Goal: Information Seeking & Learning: Learn about a topic

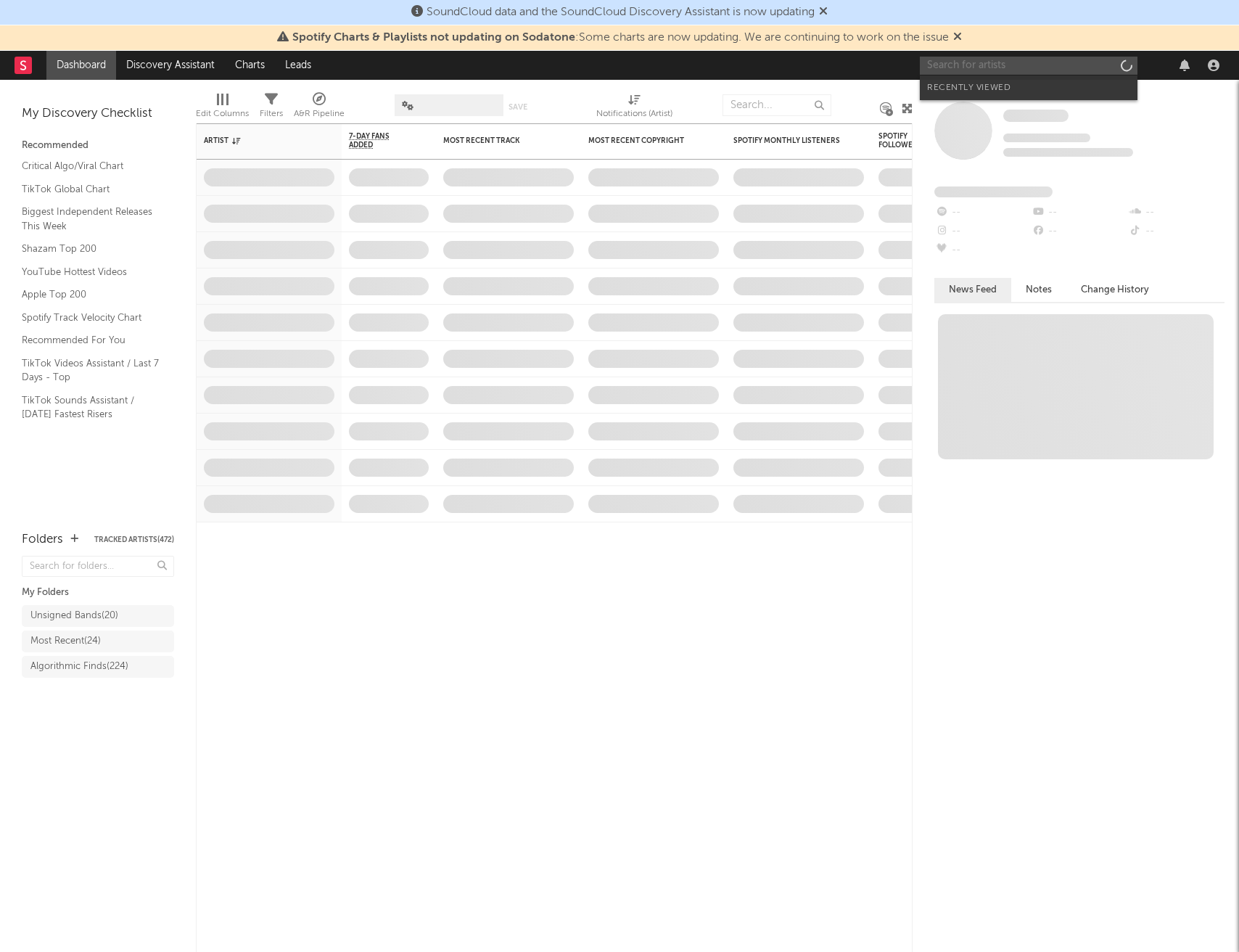
click at [1009, 67] on input "text" at bounding box center [1028, 65] width 218 height 19
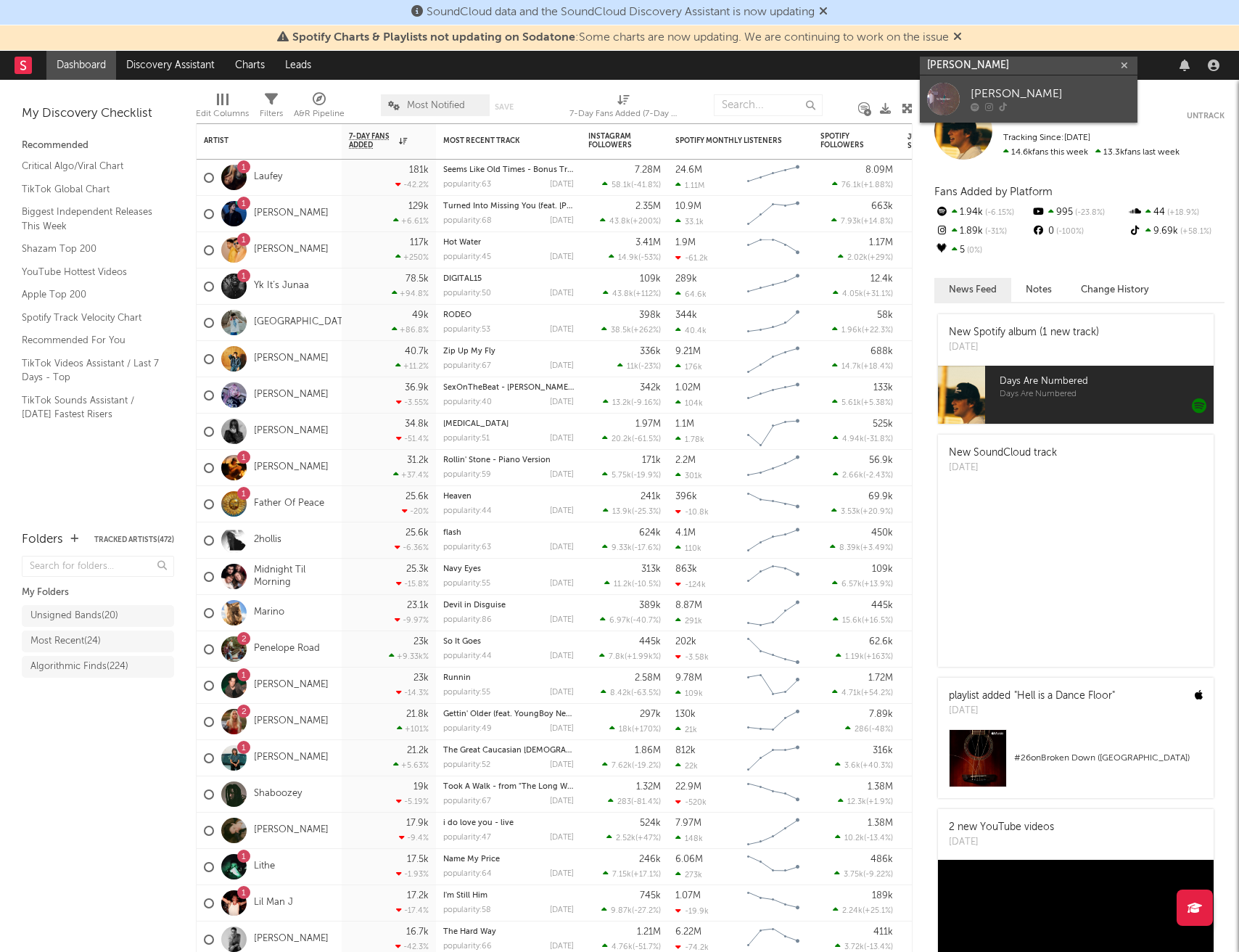
type input "[PERSON_NAME]"
click at [1009, 86] on div "[PERSON_NAME]" at bounding box center [1051, 95] width 160 height 18
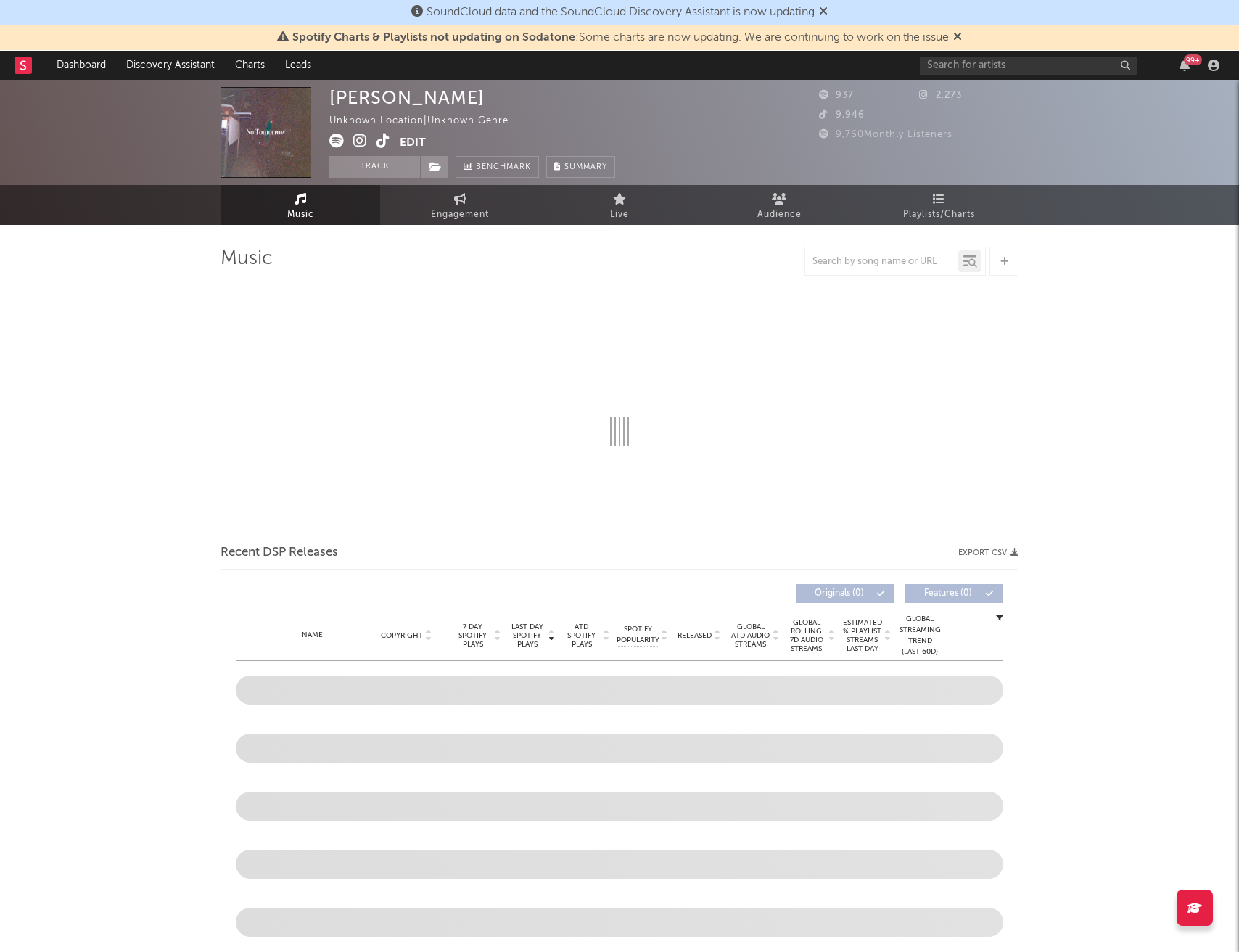
select select "1w"
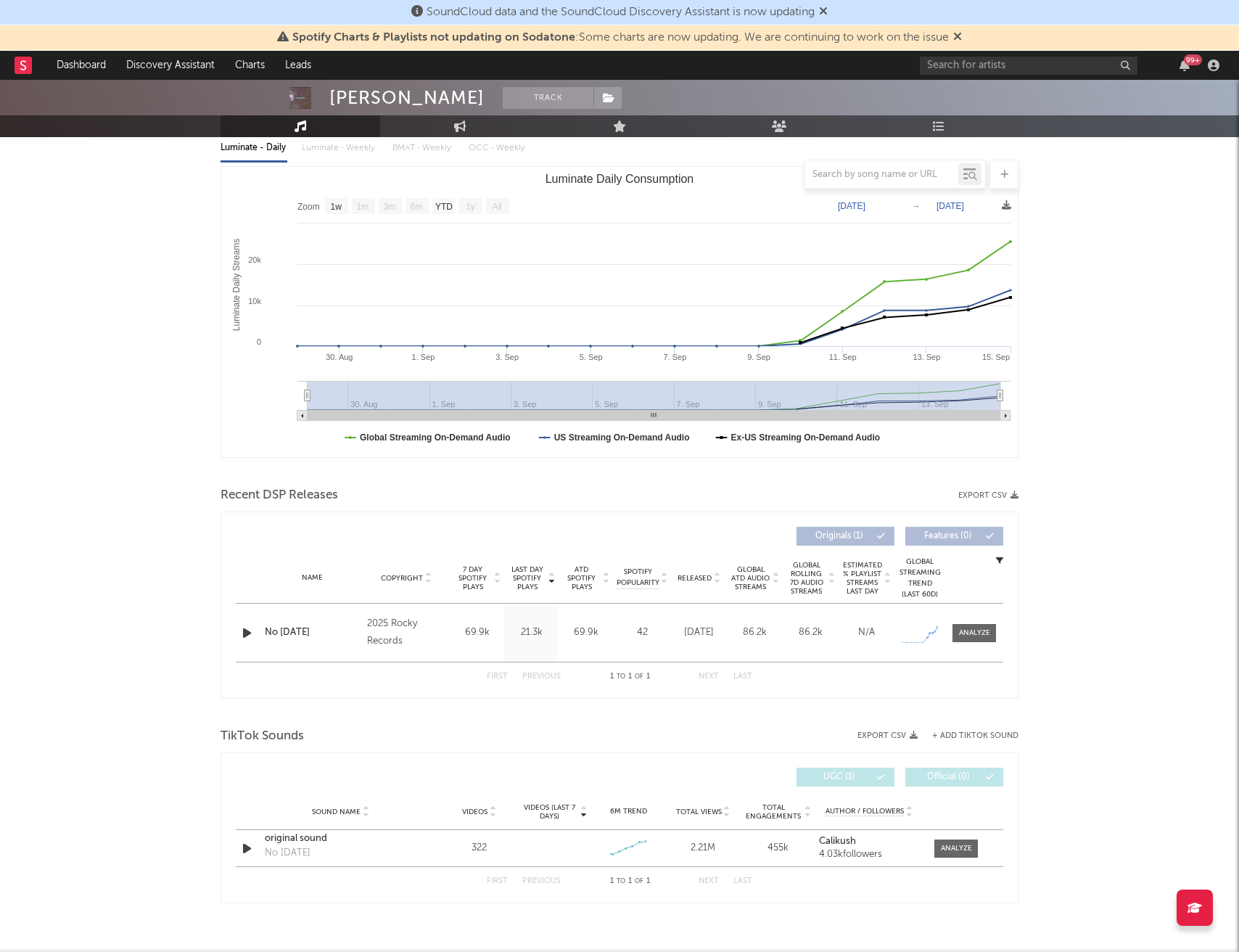
scroll to position [169, 0]
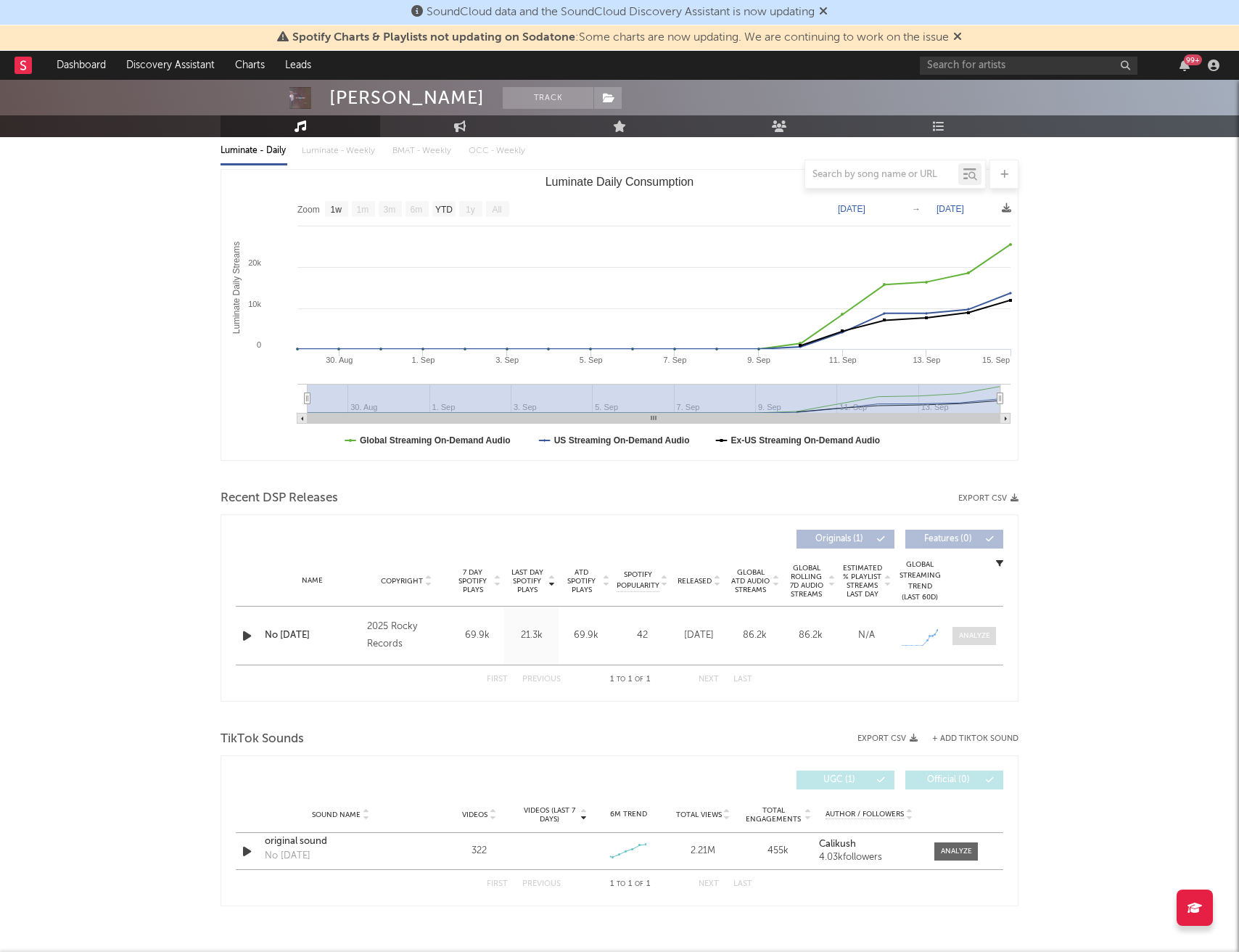
click at [975, 637] on div at bounding box center [975, 635] width 31 height 11
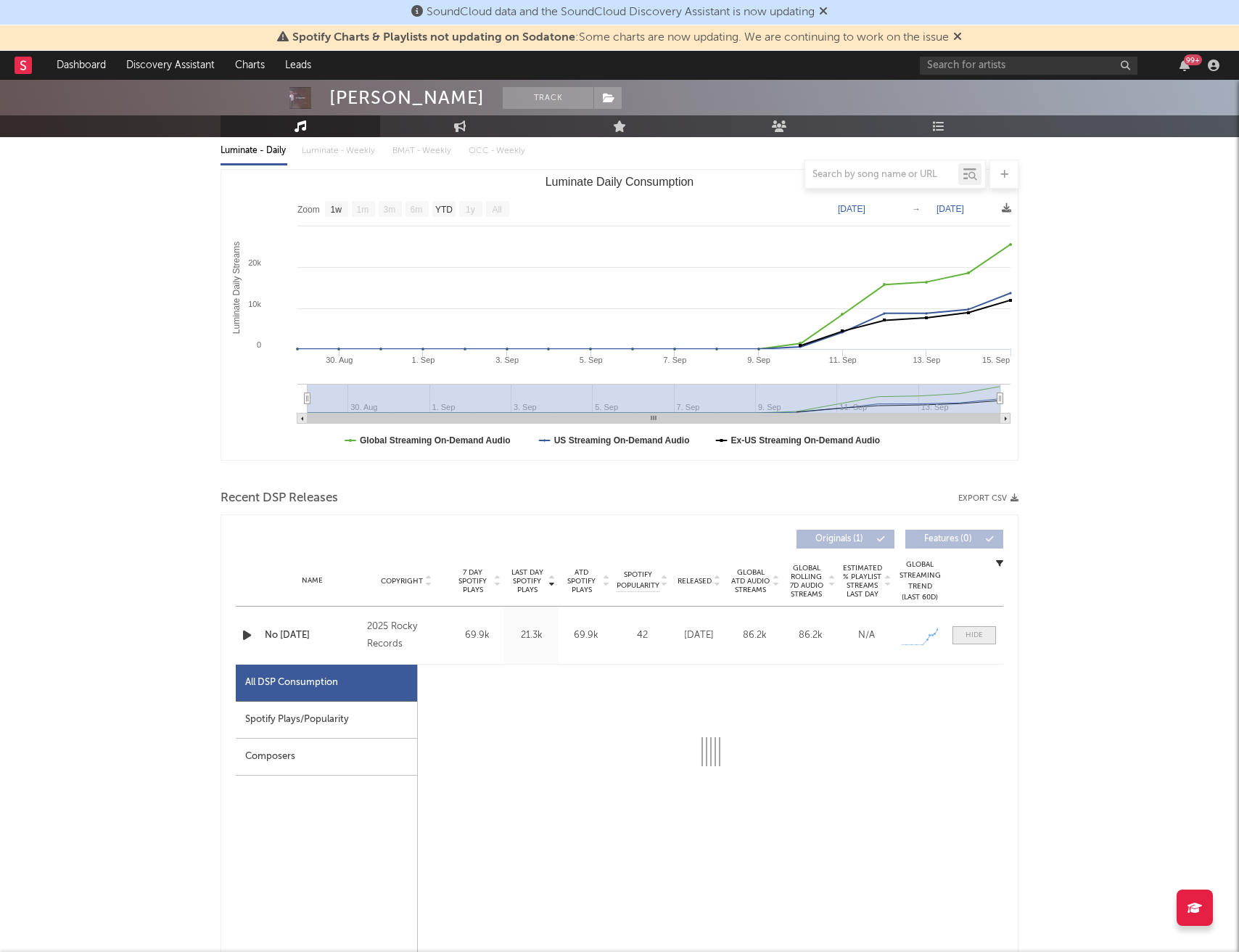
select select "1w"
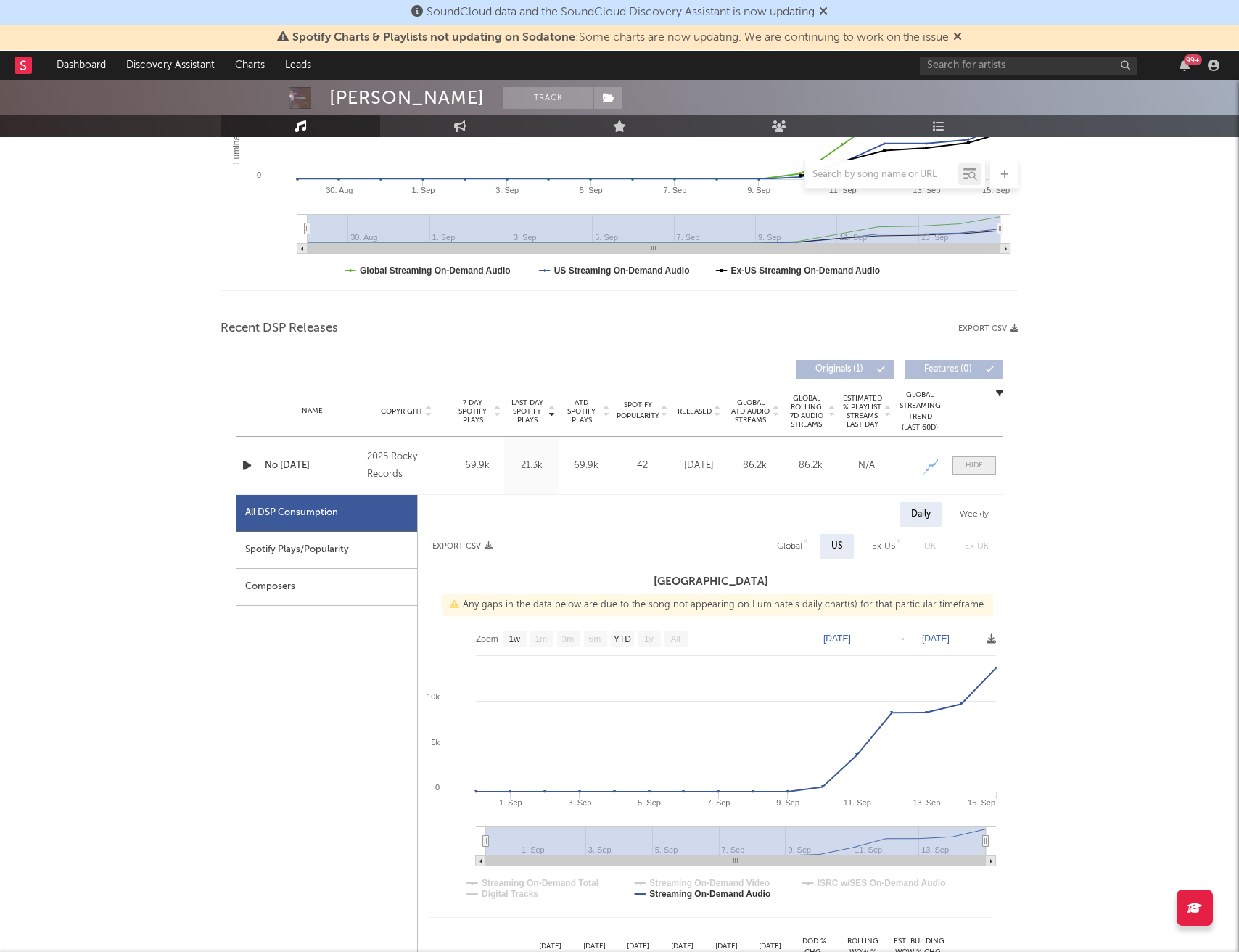
scroll to position [364, 0]
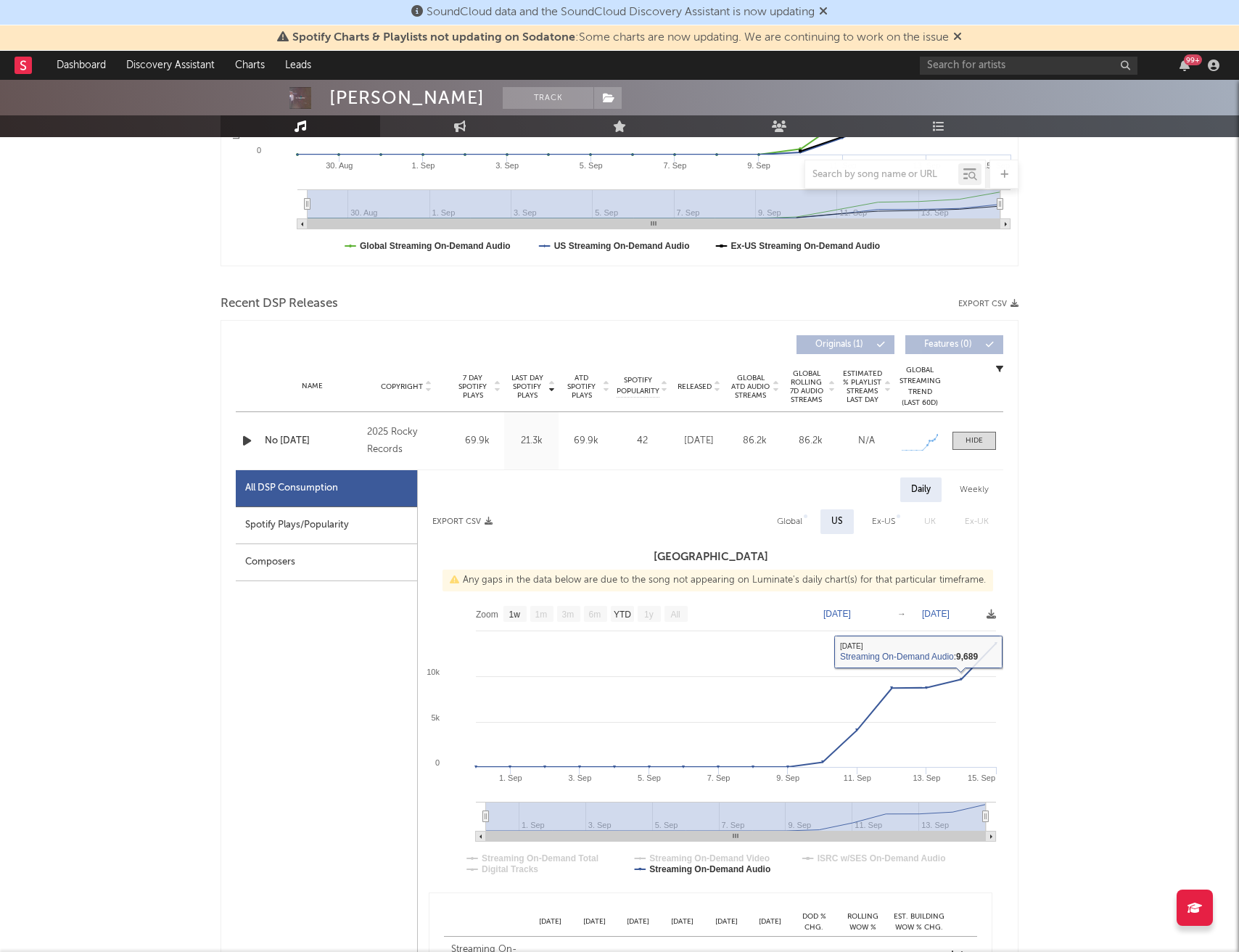
click at [795, 516] on div "Global" at bounding box center [789, 522] width 25 height 18
select select "1w"
